Goal: Find contact information: Find contact information

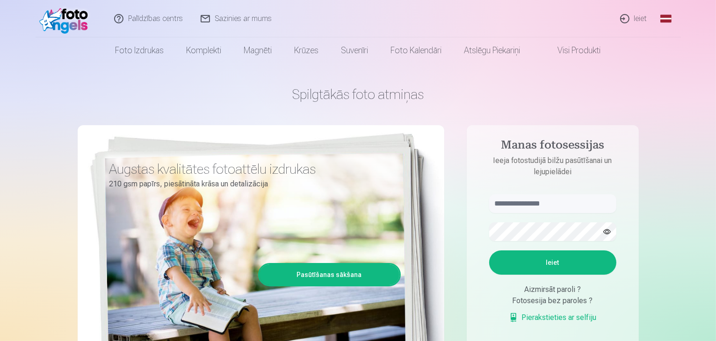
click at [209, 15] on link "Sazinies ar mums" at bounding box center [236, 18] width 89 height 37
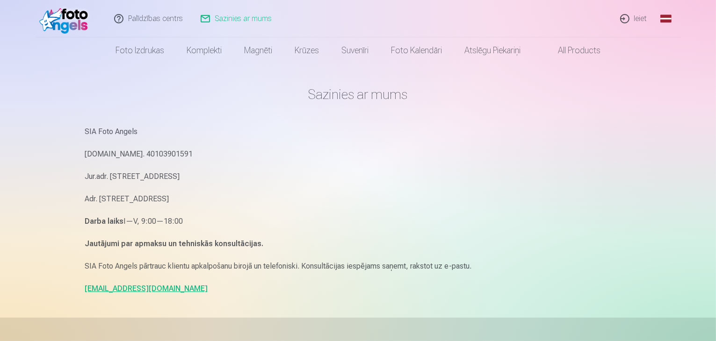
click at [113, 287] on link "[EMAIL_ADDRESS][DOMAIN_NAME]" at bounding box center [146, 288] width 123 height 9
click at [138, 292] on link "[EMAIL_ADDRESS][DOMAIN_NAME]" at bounding box center [146, 288] width 123 height 9
drag, startPoint x: 184, startPoint y: 287, endPoint x: 64, endPoint y: 277, distance: 120.5
click at [64, 277] on div "Palīdzības centrs Sazinies ar mums Ieiet Global Latvian (lv) Lithuanian (lt) Ru…" at bounding box center [358, 287] width 716 height 575
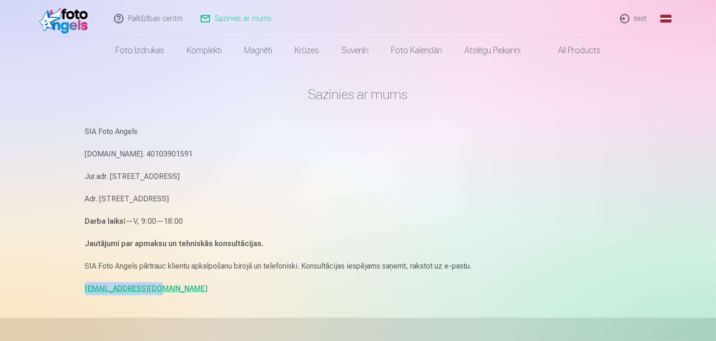
copy link "[EMAIL_ADDRESS][DOMAIN_NAME]"
drag, startPoint x: 96, startPoint y: 180, endPoint x: 212, endPoint y: 178, distance: 116.4
click at [212, 178] on p "Jur.adr. [STREET_ADDRESS]" at bounding box center [358, 176] width 546 height 13
drag, startPoint x: 85, startPoint y: 197, endPoint x: 202, endPoint y: 189, distance: 117.6
click at [202, 189] on div "SIA Foto Angels Reg.Nr. 40103901591 Jur.adr. Rīga, Dzelzavas iela 74 k-1 - 34, …" at bounding box center [358, 210] width 546 height 170
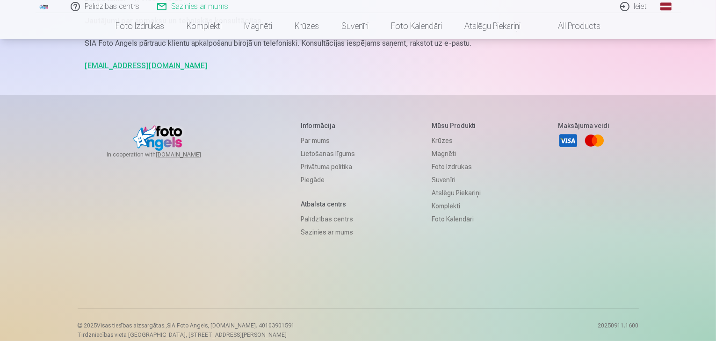
scroll to position [234, 0]
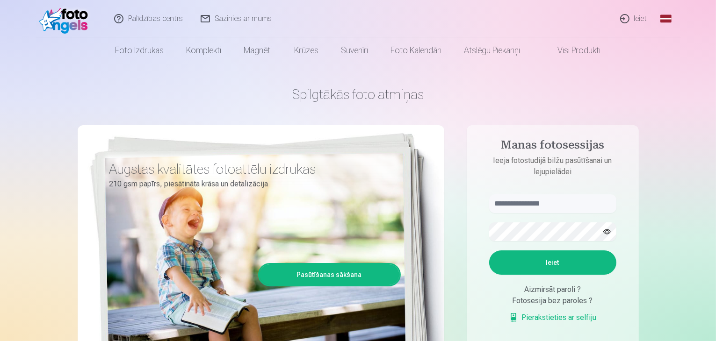
click at [221, 17] on link "Sazinies ar mums" at bounding box center [236, 18] width 89 height 37
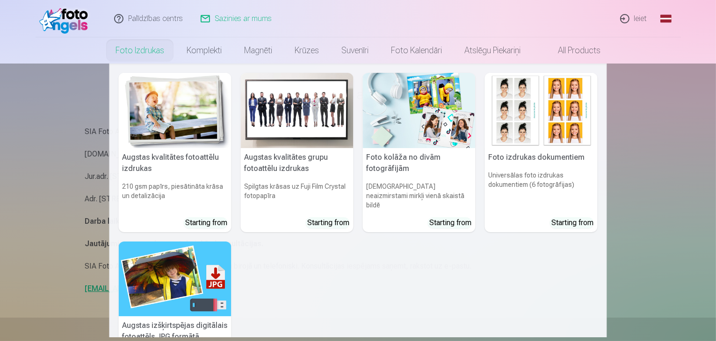
click at [153, 60] on link "Foto izdrukas" at bounding box center [139, 50] width 71 height 26
